Goal: Task Accomplishment & Management: Complete application form

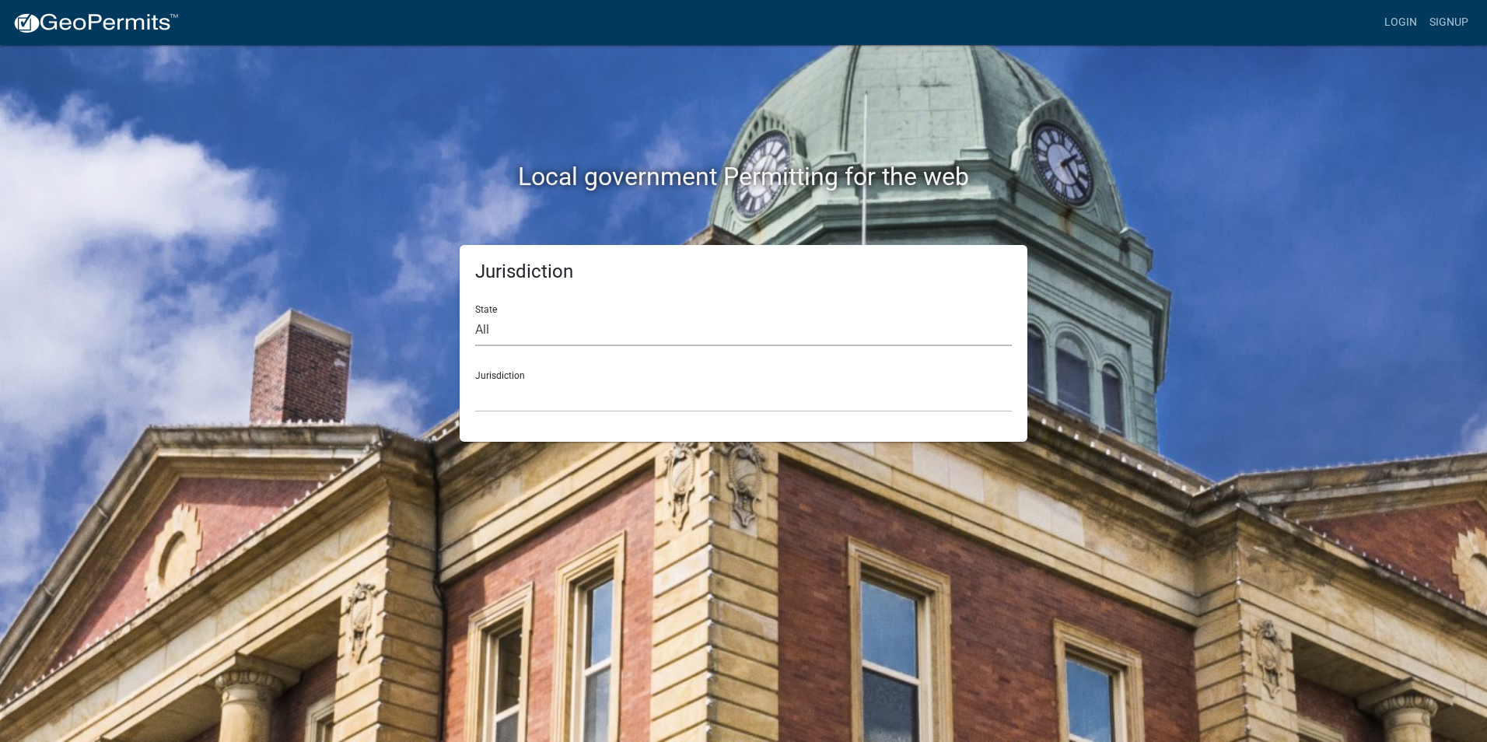
click at [583, 330] on select "All [US_STATE] [US_STATE] [US_STATE] [US_STATE] [US_STATE] [US_STATE] [US_STATE…" at bounding box center [743, 330] width 537 height 32
select select "[US_STATE]"
click at [475, 314] on select "All [US_STATE] [US_STATE] [US_STATE] [US_STATE] [US_STATE] [US_STATE] [US_STATE…" at bounding box center [743, 330] width 537 height 32
click at [536, 374] on div "Jurisdiction City of [GEOGRAPHIC_DATA], [US_STATE] [GEOGRAPHIC_DATA], [US_STATE…" at bounding box center [743, 386] width 537 height 54
click at [529, 390] on select "City of [GEOGRAPHIC_DATA], [US_STATE] [GEOGRAPHIC_DATA], [US_STATE][PERSON_NAME…" at bounding box center [743, 396] width 537 height 32
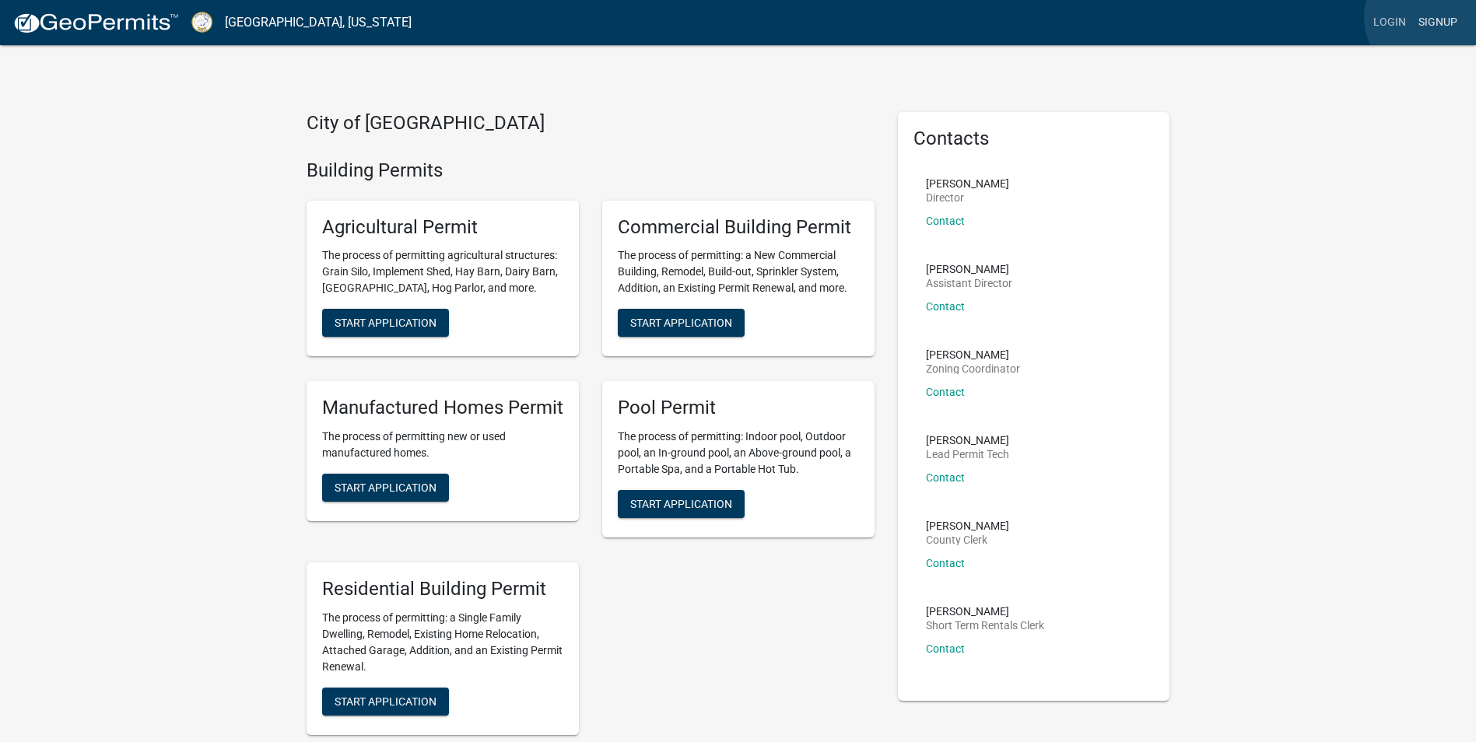
click at [1428, 16] on link "Signup" at bounding box center [1437, 23] width 51 height 30
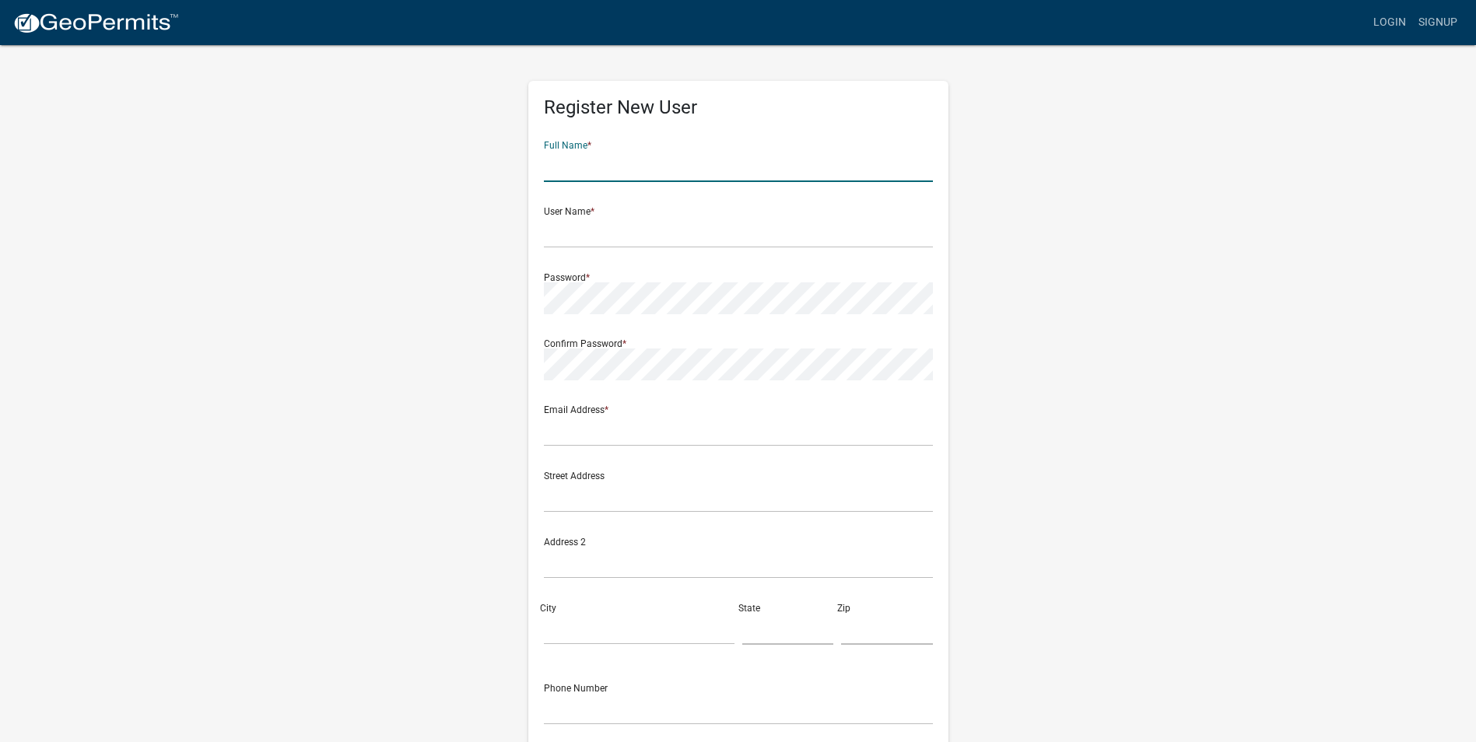
click at [671, 161] on input "text" at bounding box center [738, 166] width 389 height 32
type input "[PERSON_NAME]"
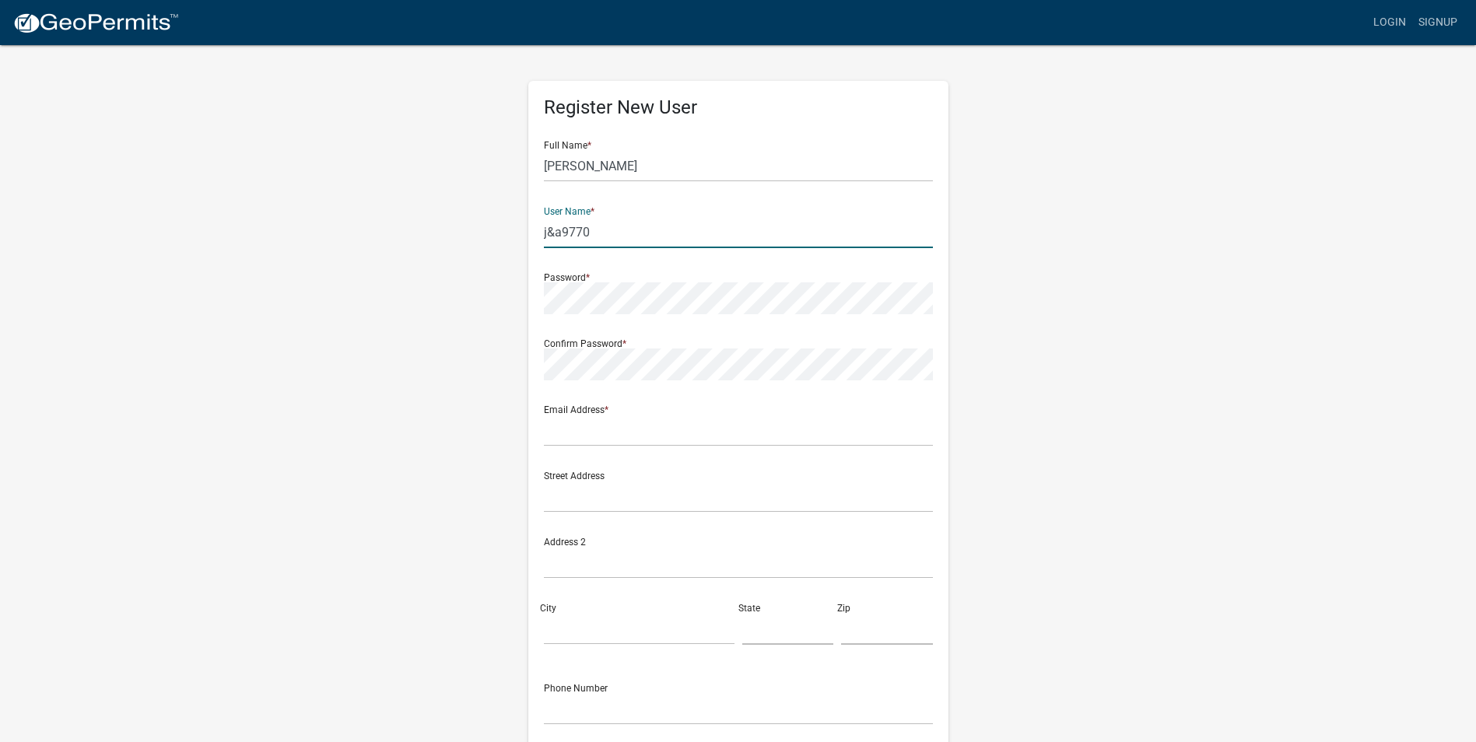
type input "j&a9770"
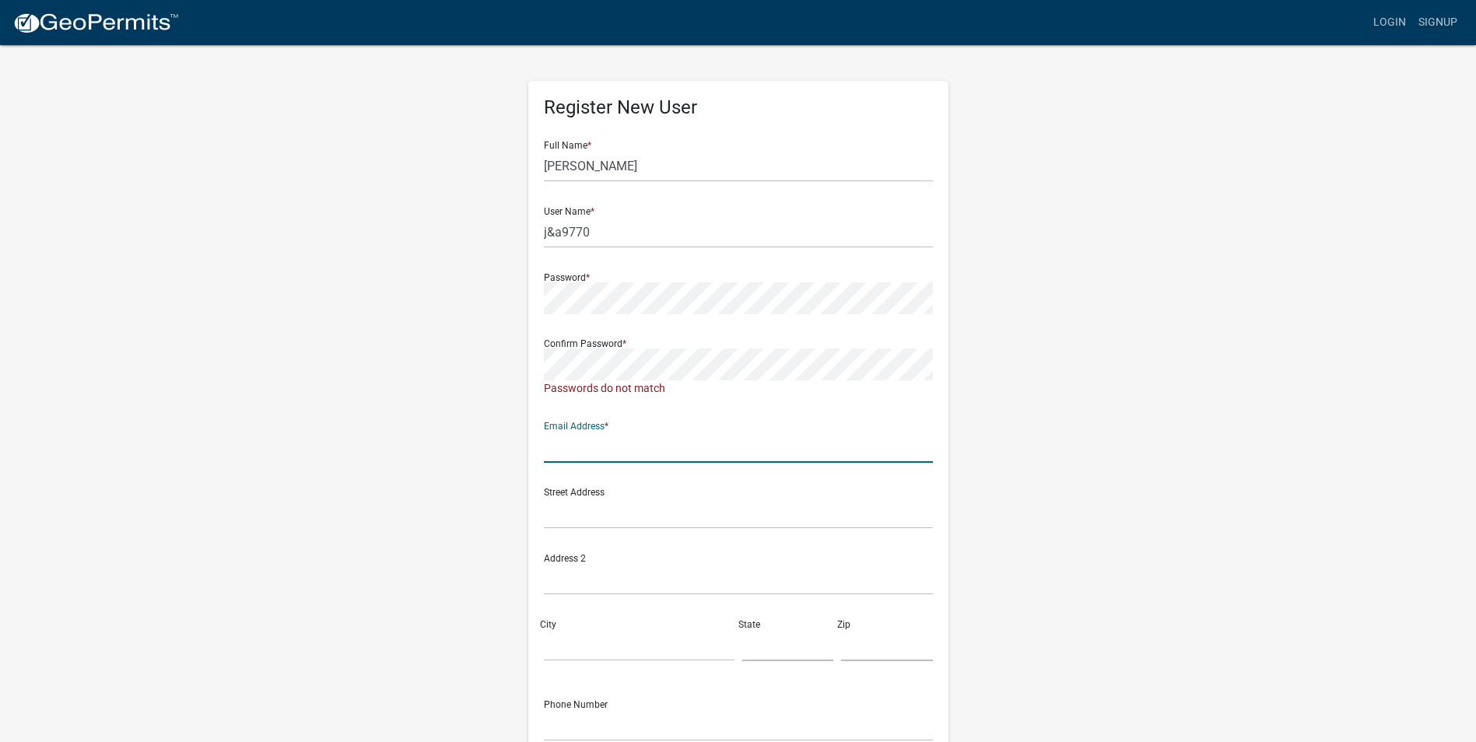
click at [645, 422] on div "Email Address *" at bounding box center [738, 436] width 389 height 54
click at [646, 443] on input "text" at bounding box center [738, 447] width 389 height 32
type input "[EMAIL_ADDRESS][DOMAIN_NAME]"
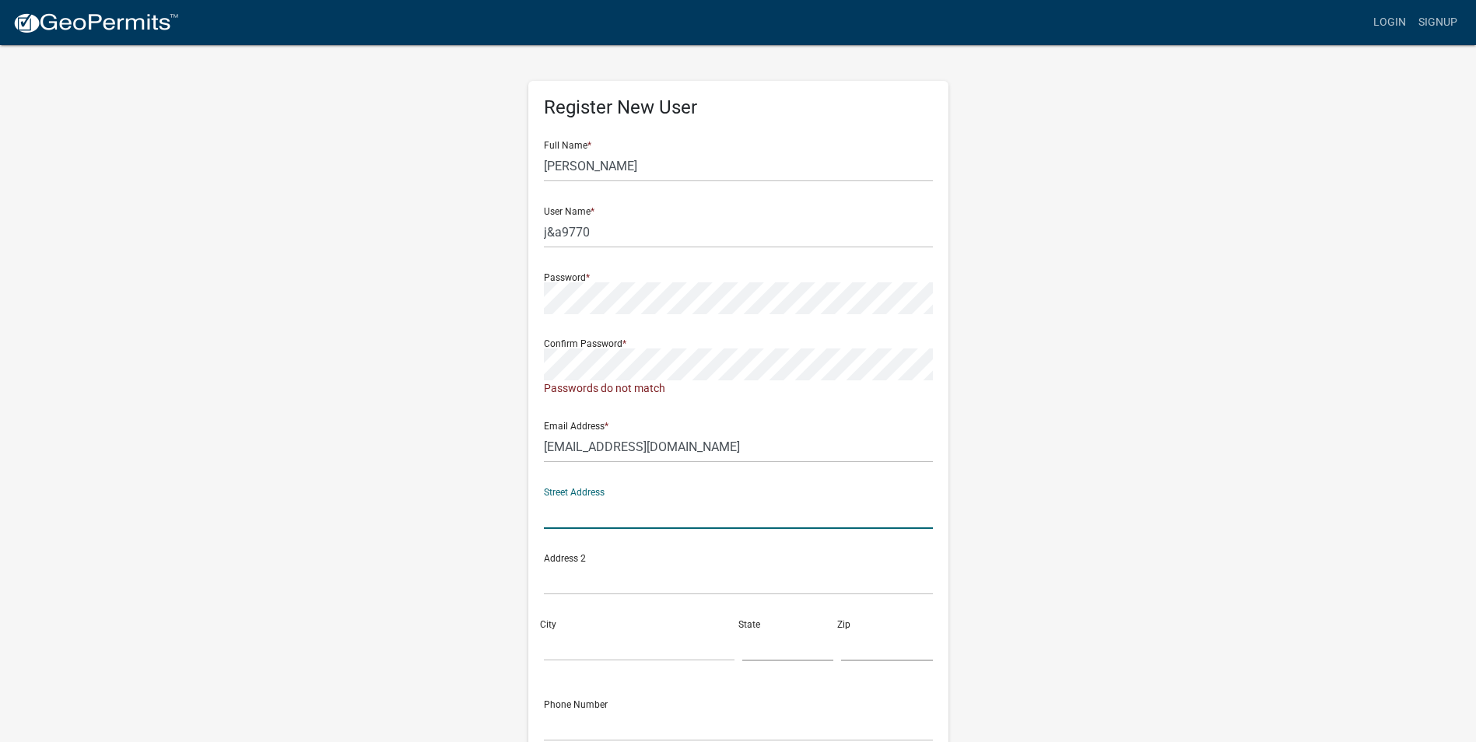
click at [788, 505] on input "text" at bounding box center [738, 513] width 389 height 32
type input "[STREET_ADDRESS]"
type input "eatonton"
type input "ga"
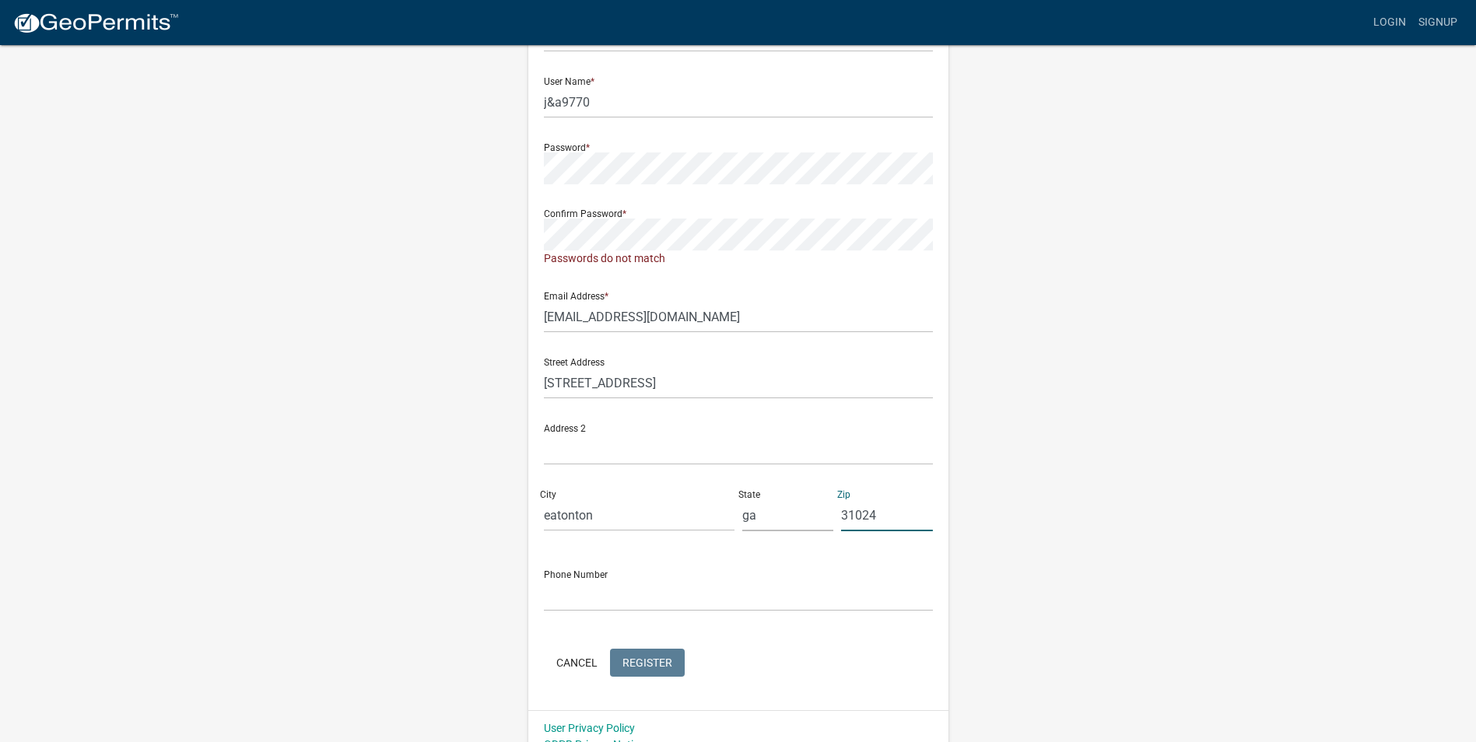
scroll to position [150, 0]
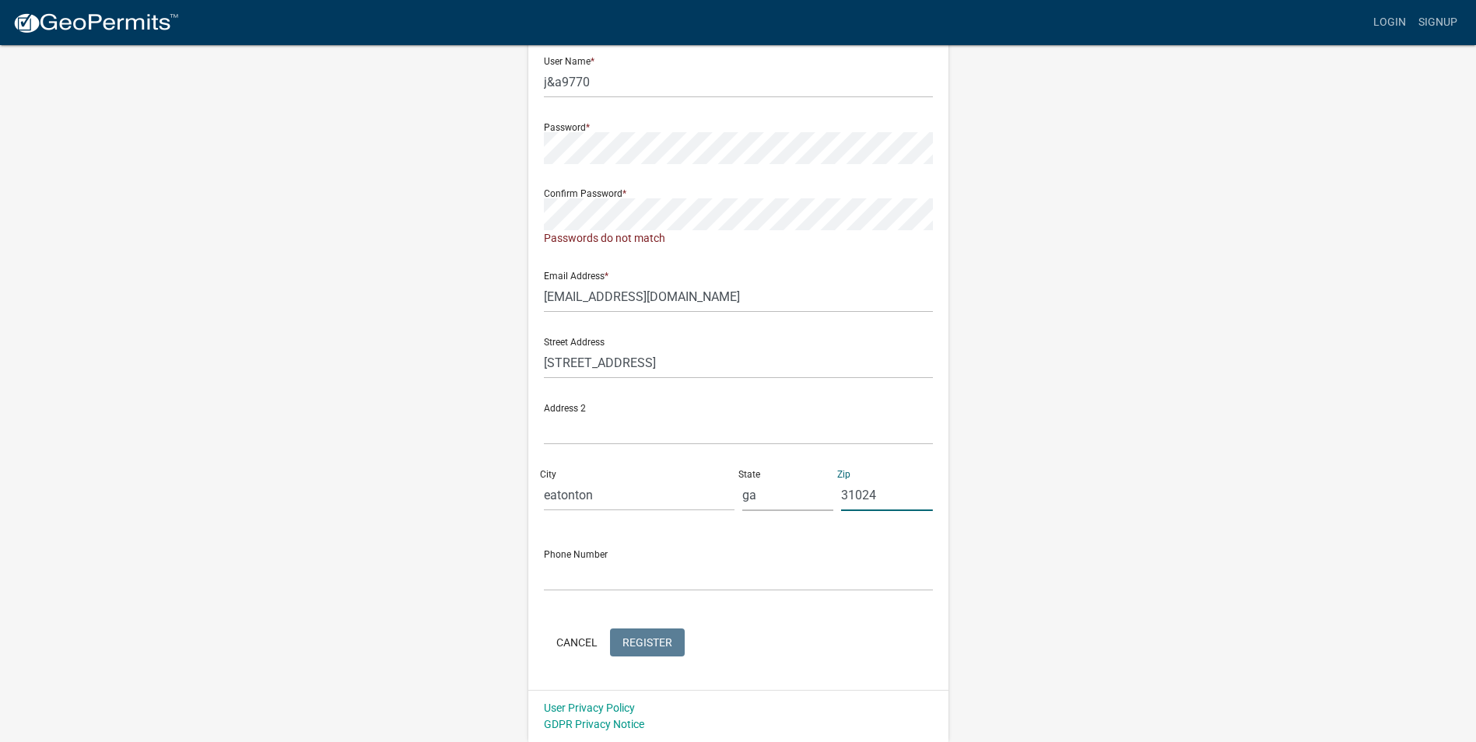
type input "31024"
click at [555, 558] on div "Phone Number" at bounding box center [738, 565] width 389 height 54
click at [564, 580] on input "text" at bounding box center [738, 575] width 389 height 32
type input "[PHONE_NUMBER]"
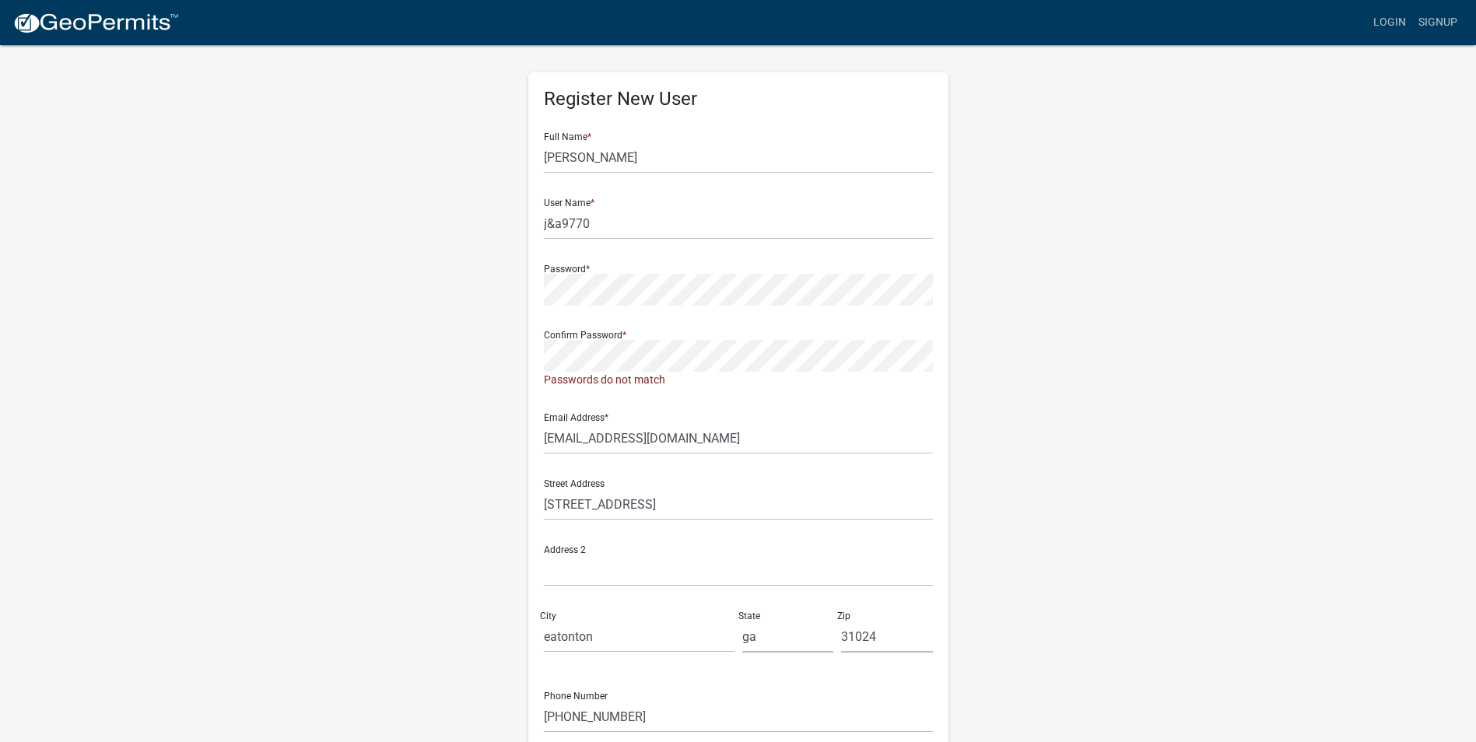
scroll to position [0, 0]
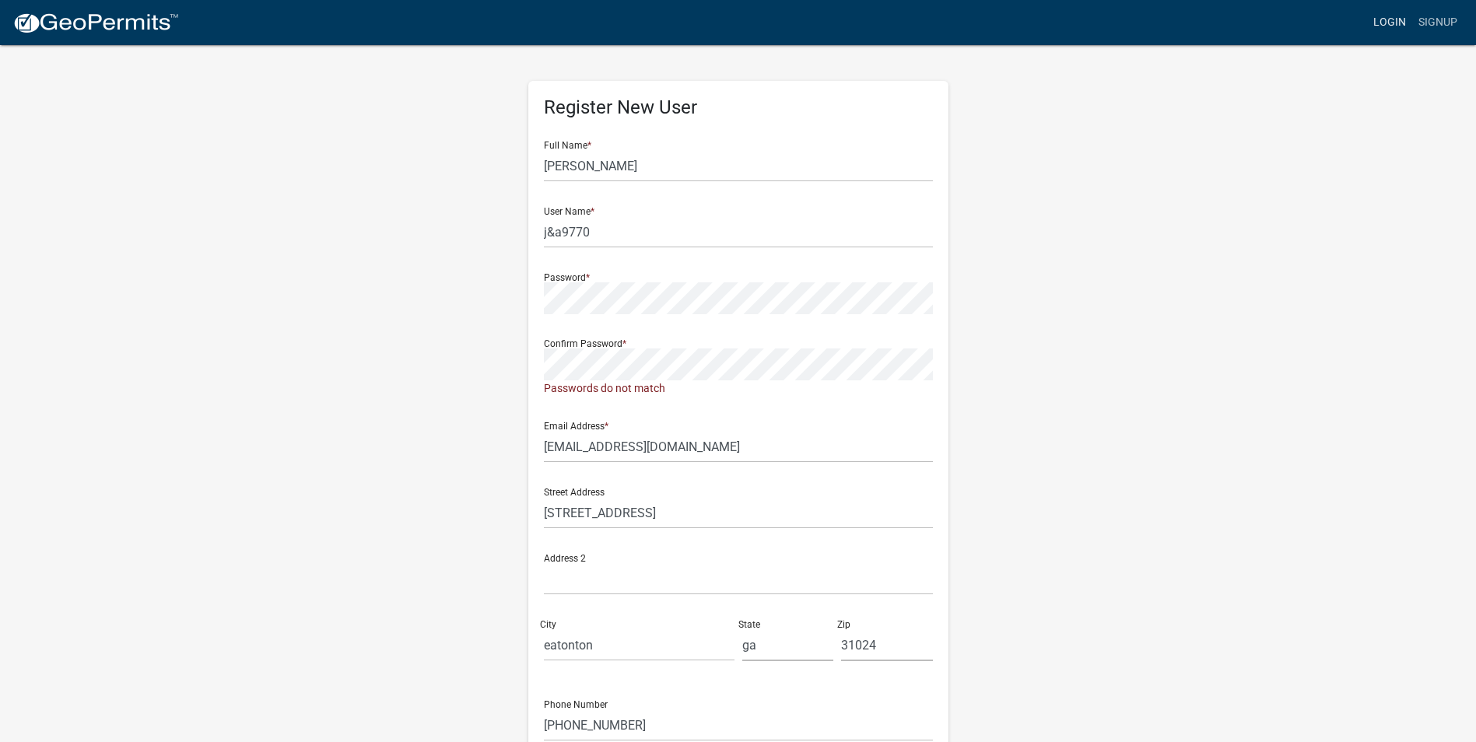
click at [1392, 15] on link "Login" at bounding box center [1389, 23] width 45 height 30
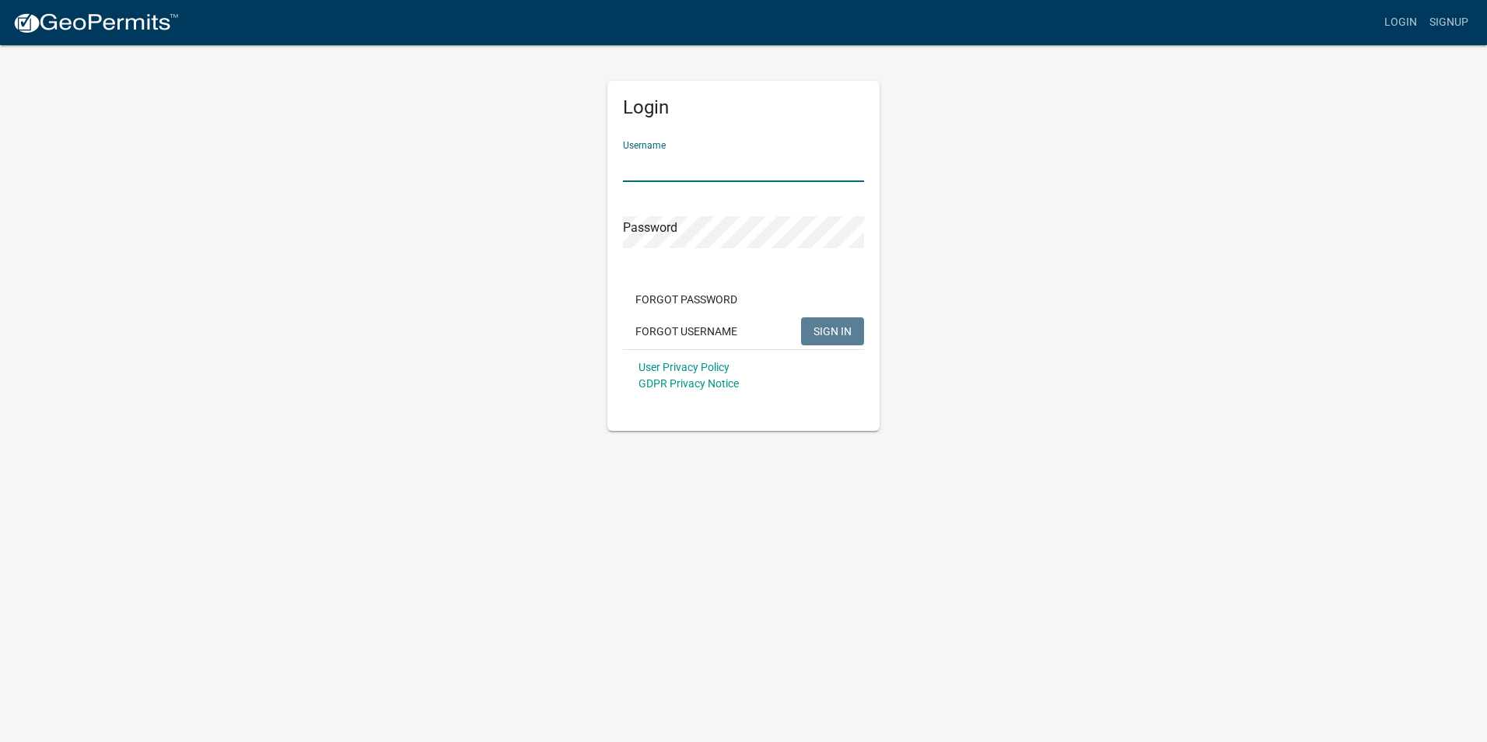
click at [709, 170] on input "Username" at bounding box center [743, 166] width 241 height 32
type input "j&a9770"
click at [814, 328] on button "SIGN IN" at bounding box center [832, 331] width 63 height 28
click at [843, 323] on button "SIGN IN" at bounding box center [832, 331] width 63 height 28
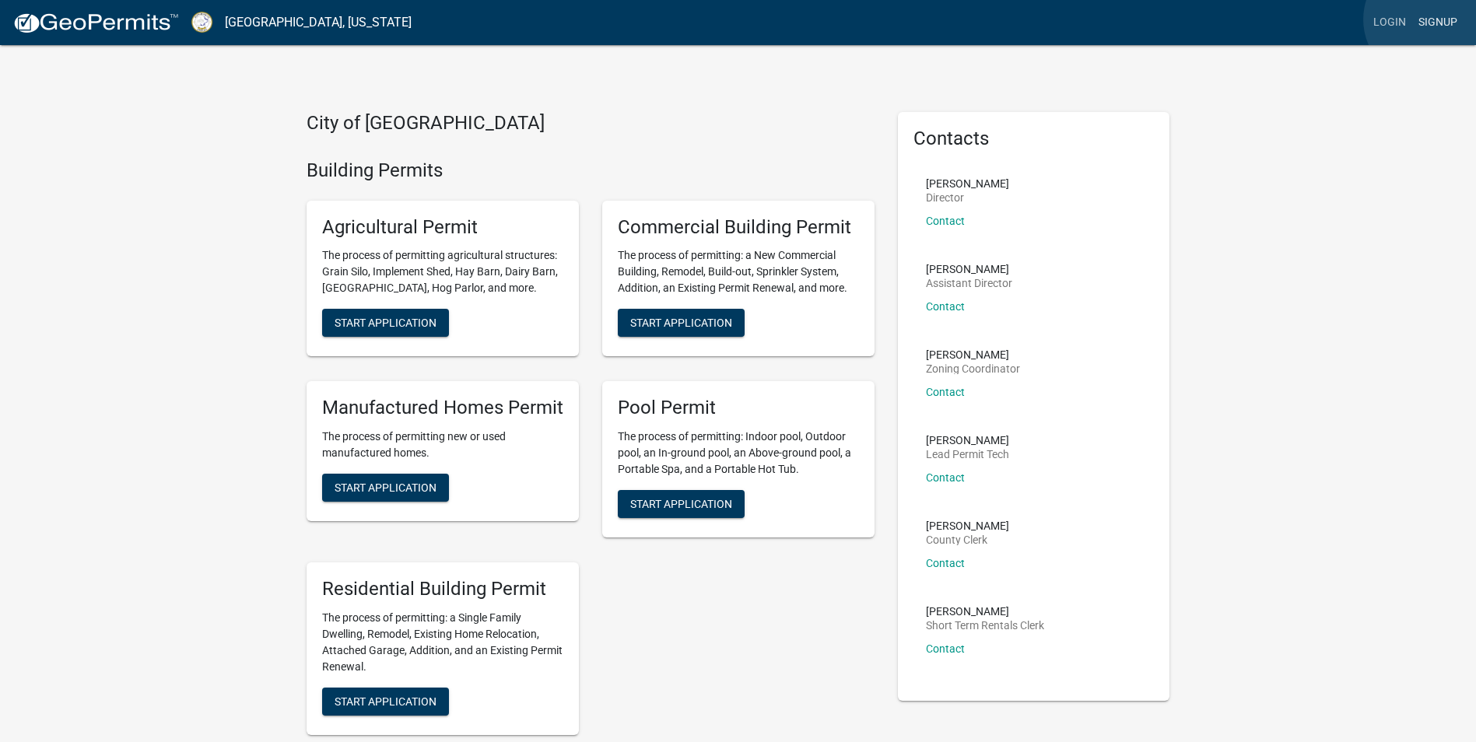
click at [1427, 19] on link "Signup" at bounding box center [1437, 23] width 51 height 30
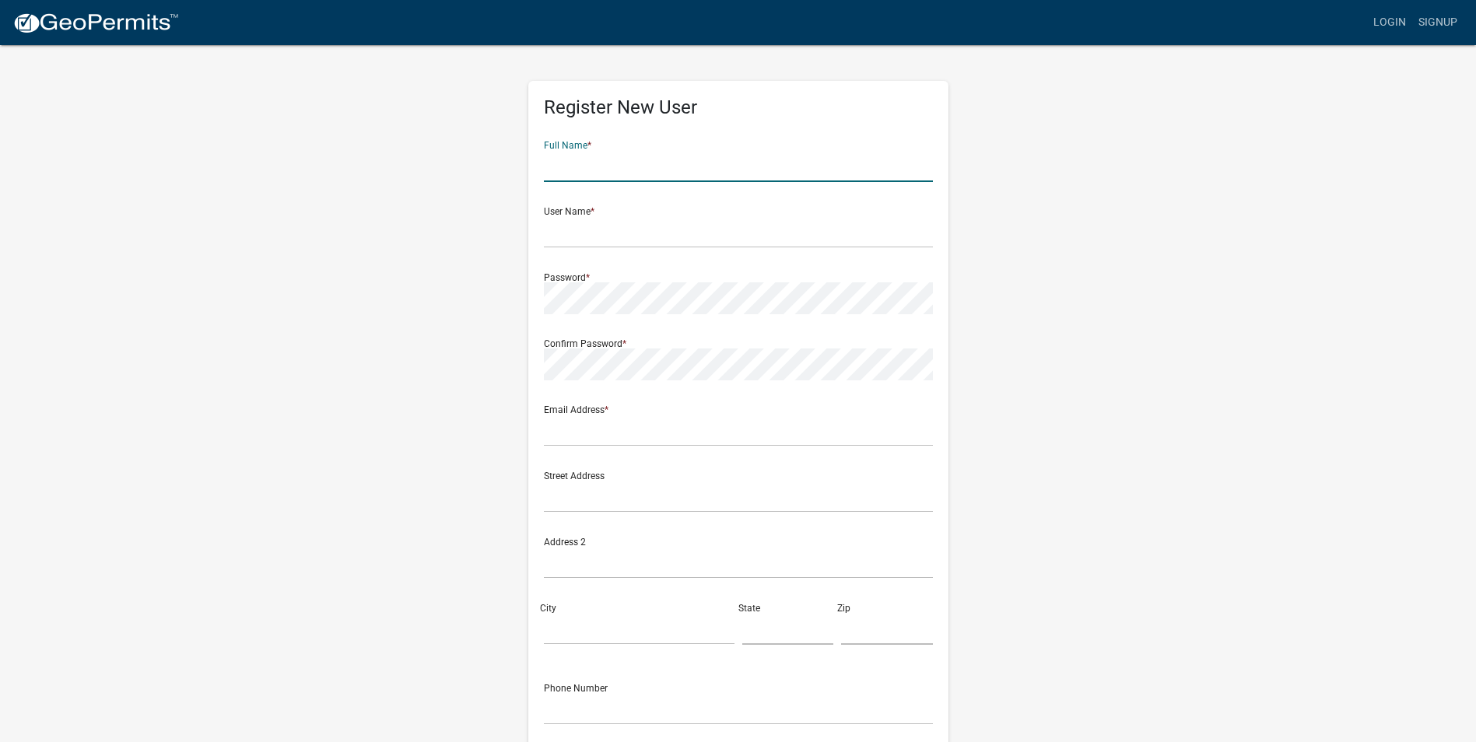
click at [587, 173] on input "text" at bounding box center [738, 166] width 389 height 32
type input "[PERSON_NAME]"
type input "j&a9770"
type input "[STREET_ADDRESS]"
type input "eatonton"
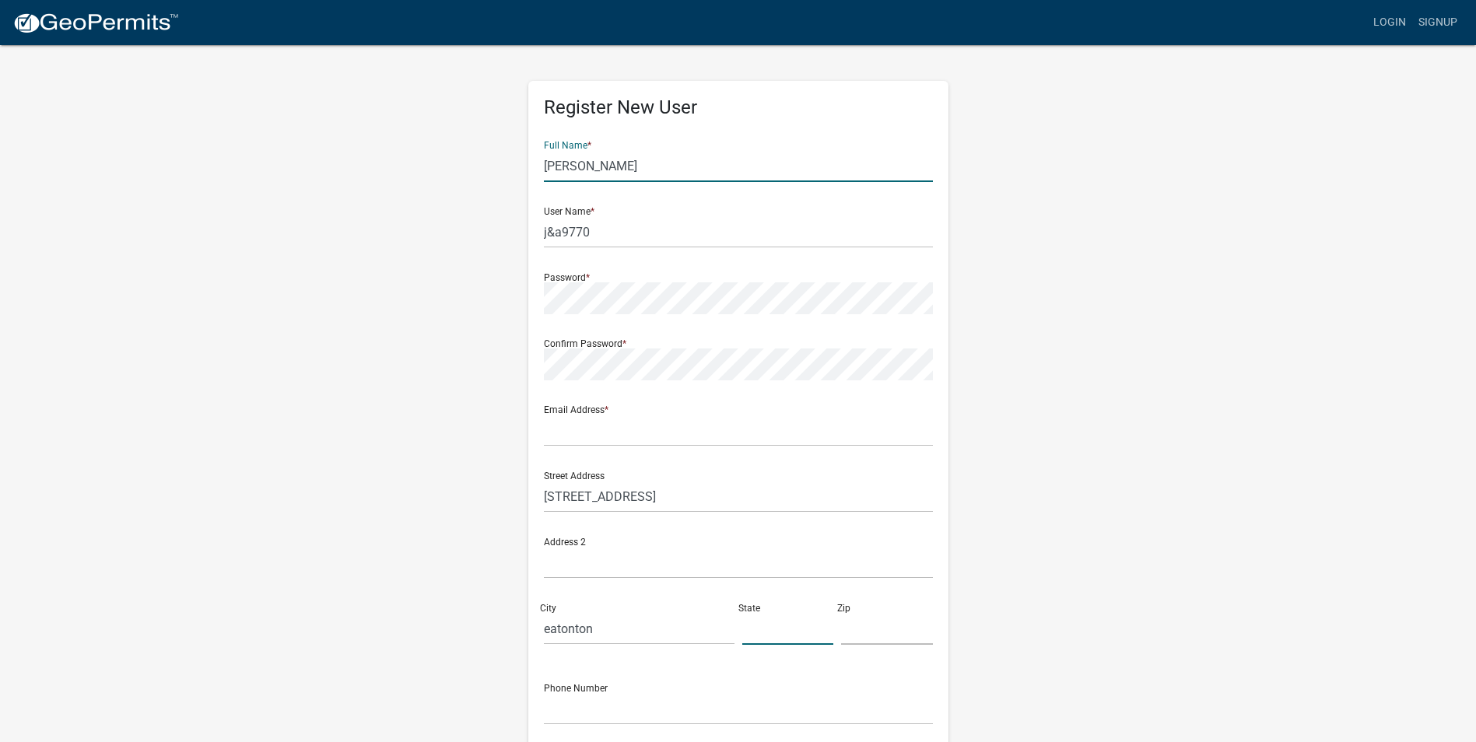
type input "ga"
type input "31024"
type input "[PHONE_NUMBER]"
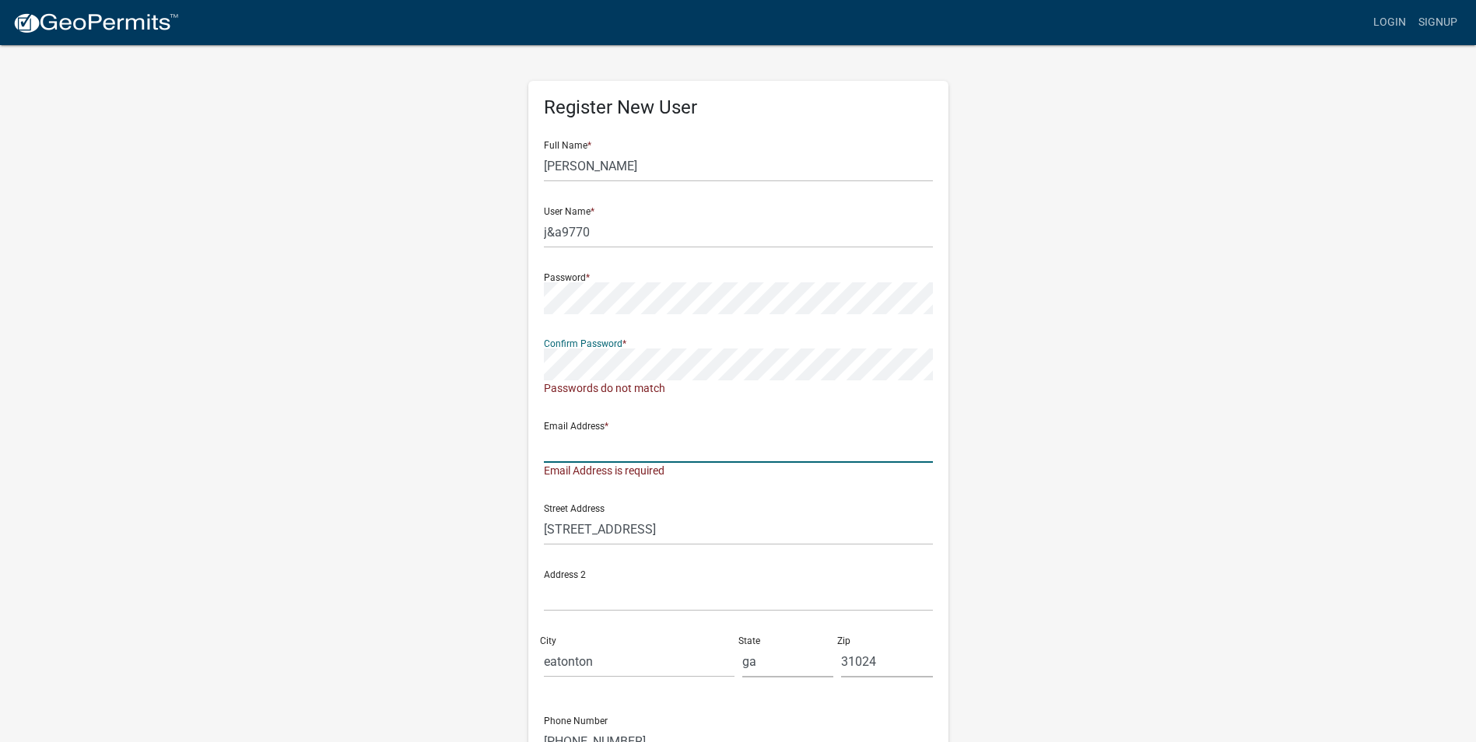
click at [610, 451] on input "text" at bounding box center [738, 447] width 389 height 32
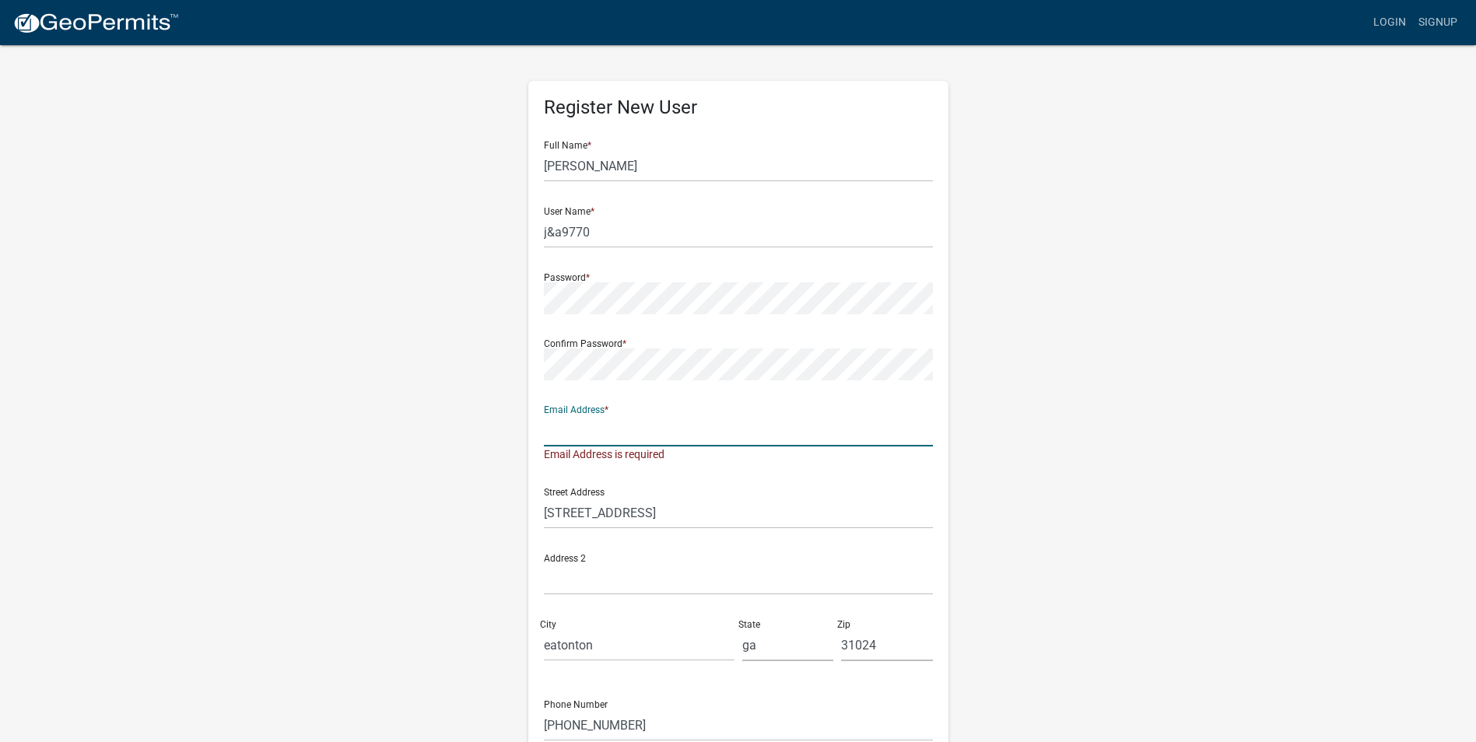
click at [578, 429] on input "text" at bounding box center [738, 431] width 389 height 32
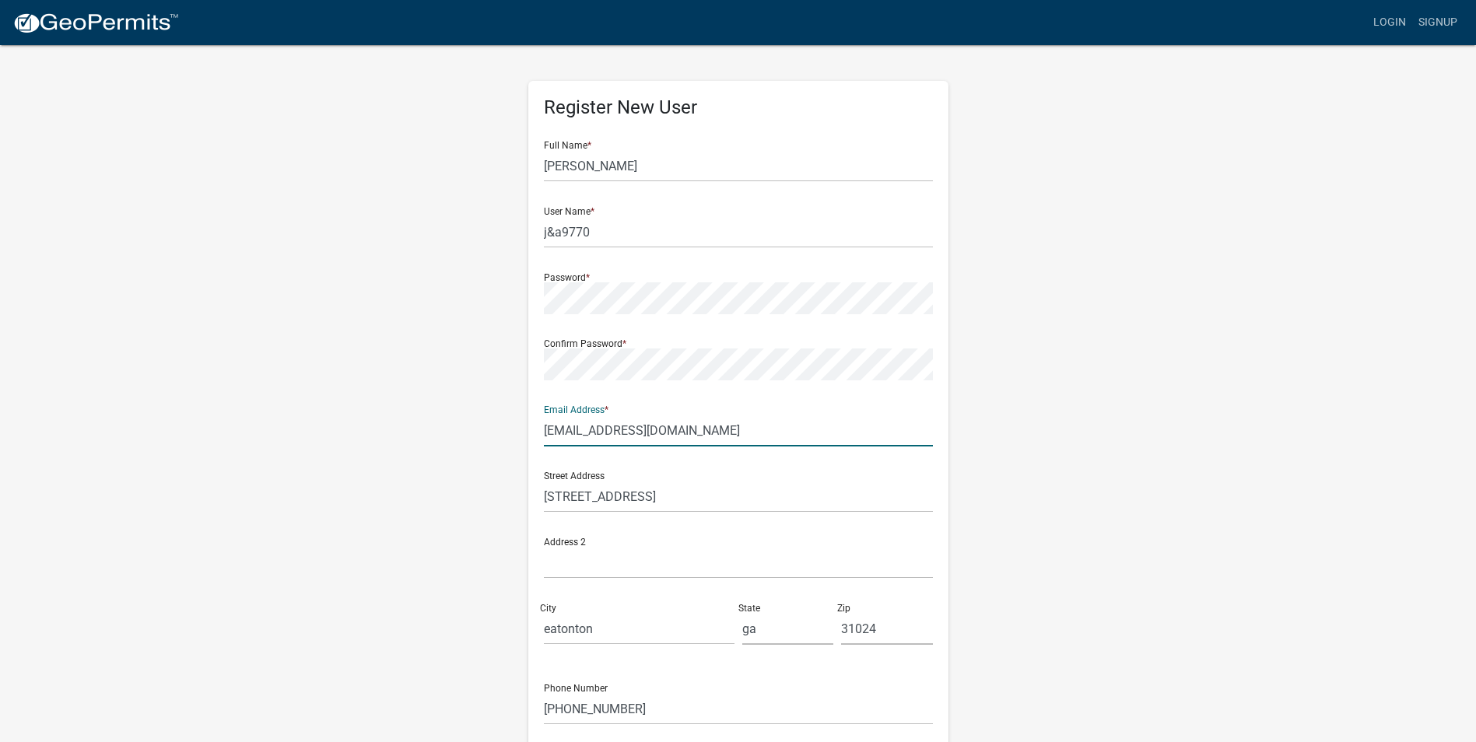
type input "[EMAIL_ADDRESS][DOMAIN_NAME]"
click at [983, 555] on div "Register New User Full Name * [PERSON_NAME] User Name * j&a9770 Password * Conf…" at bounding box center [738, 460] width 887 height 832
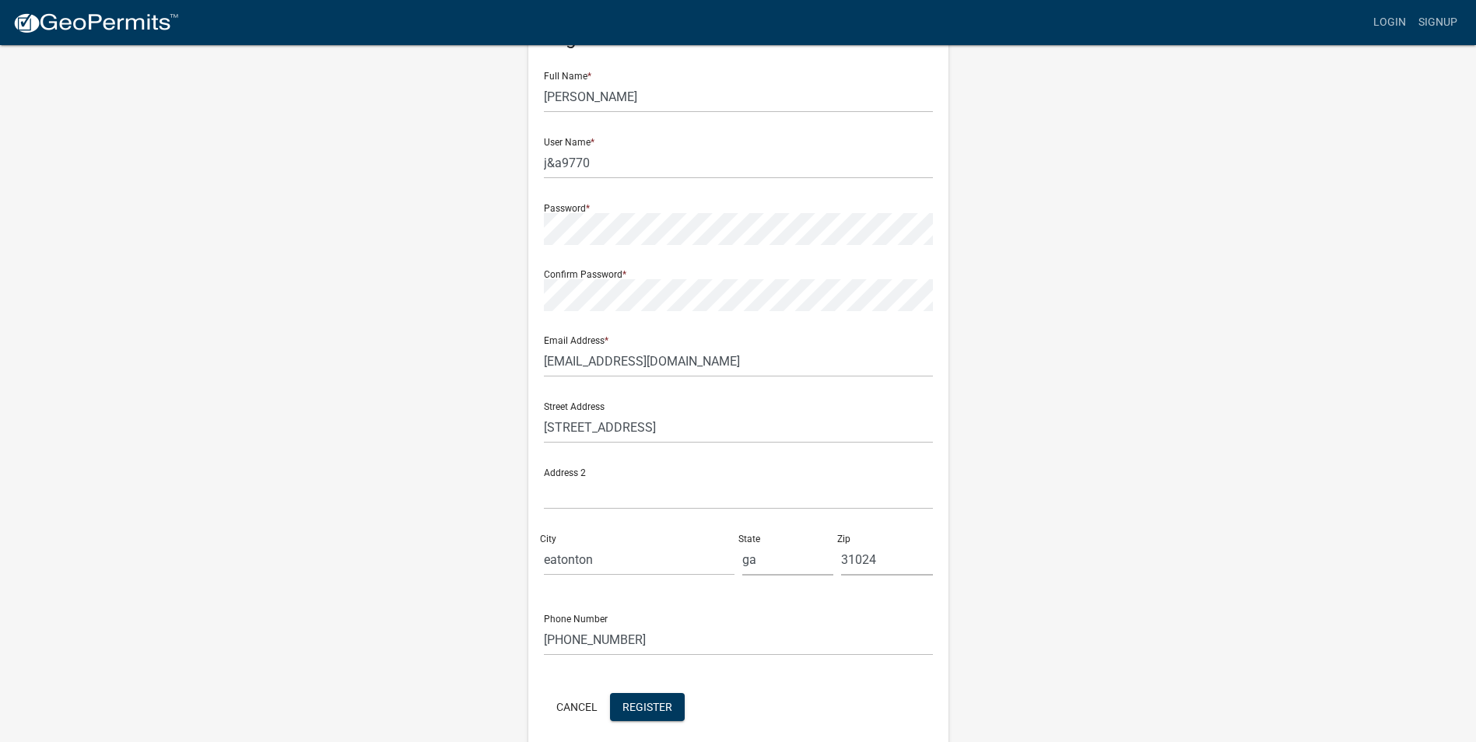
scroll to position [134, 0]
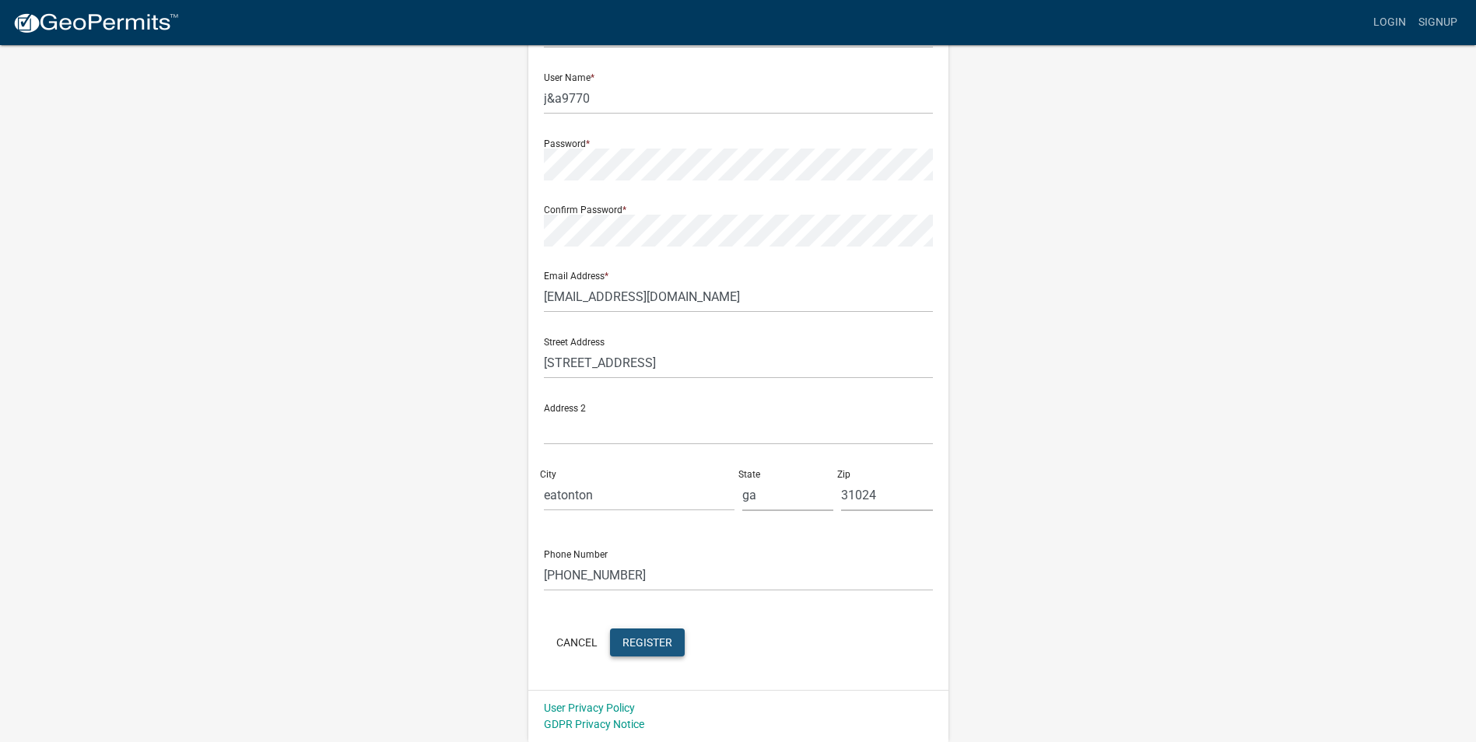
click at [640, 635] on button "Register" at bounding box center [647, 643] width 75 height 28
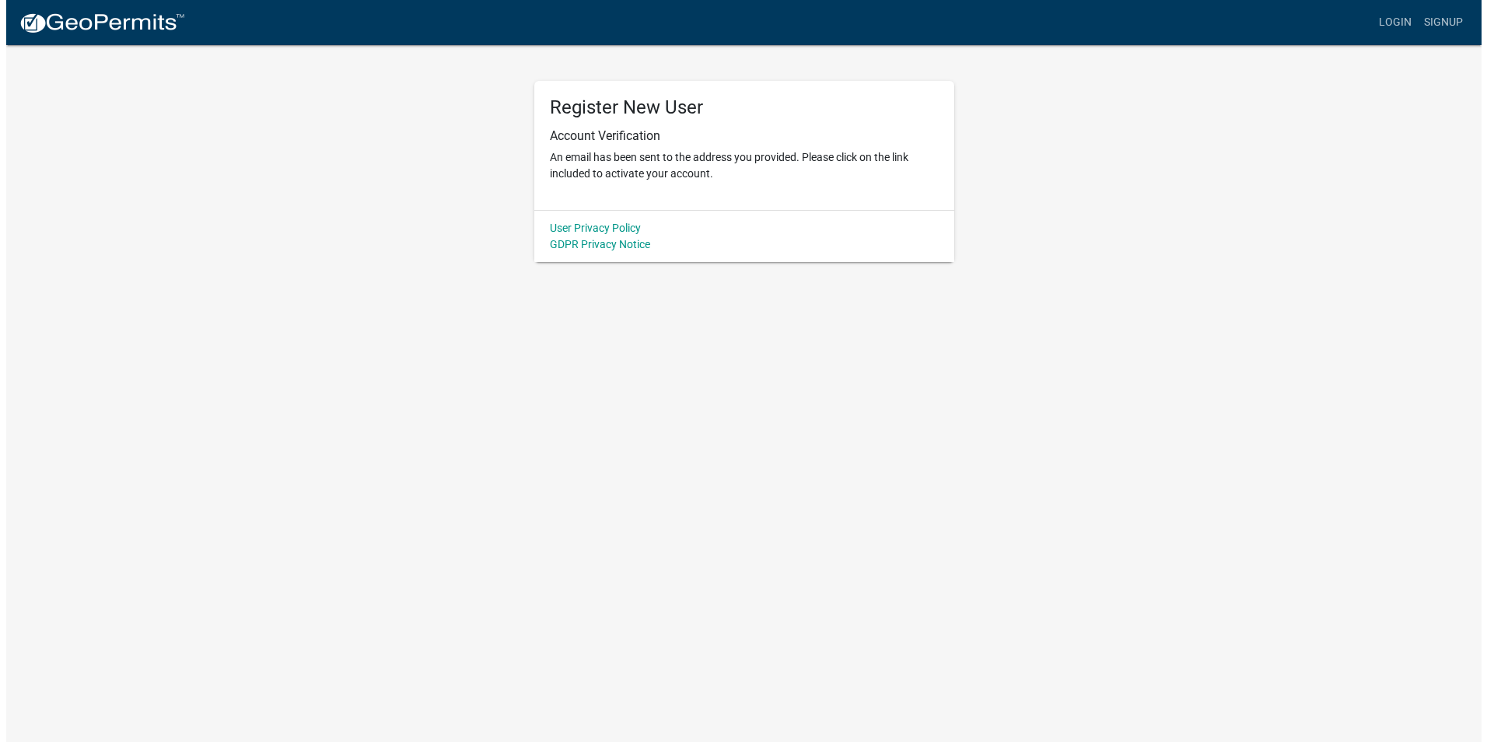
scroll to position [0, 0]
click at [615, 198] on div "Register New User Account Verification An email has been sent to the address yo…" at bounding box center [744, 145] width 420 height 129
